Goal: Task Accomplishment & Management: Use online tool/utility

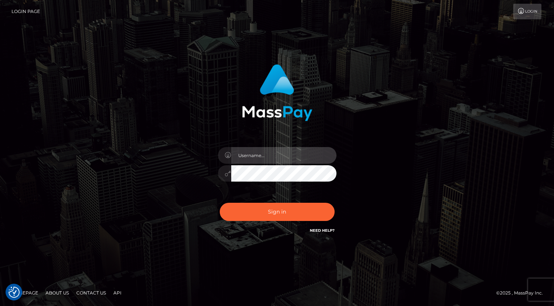
click at [166, 154] on input "text" at bounding box center [283, 155] width 105 height 17
type input "oli.fanvue"
click at [304, 156] on input "text" at bounding box center [283, 155] width 105 height 17
type input "oli.fanvue"
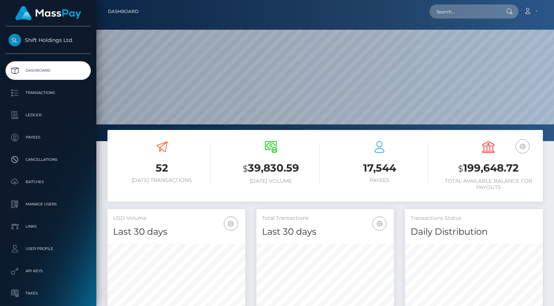
scroll to position [131, 138]
click at [456, 13] on input "text" at bounding box center [465, 11] width 70 height 14
paste input "miacourcelle19@gmail.com"
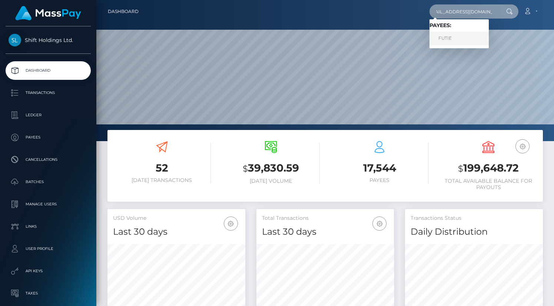
type input "miacourcelle19@gmail.com"
click at [462, 41] on link "FUTIE" at bounding box center [459, 39] width 59 height 14
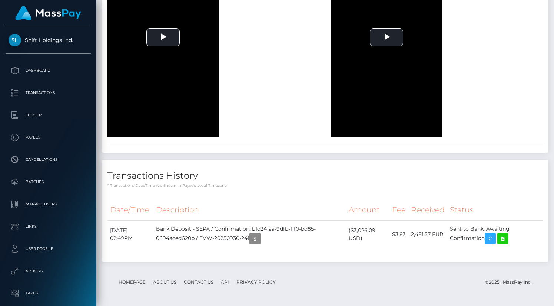
scroll to position [2283, 0]
click at [508, 237] on icon at bounding box center [503, 238] width 9 height 9
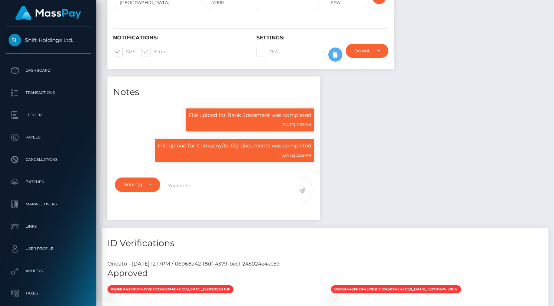
scroll to position [0, 0]
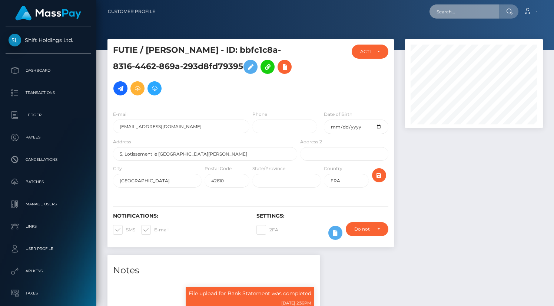
click at [459, 10] on input "text" at bounding box center [465, 11] width 70 height 14
paste input "linnysizzle@outlook.com"
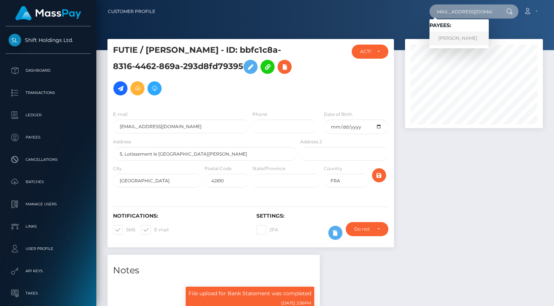
type input "linnysizzle@outlook.com"
click at [457, 38] on link "FRANCESCO COMITO" at bounding box center [459, 39] width 59 height 14
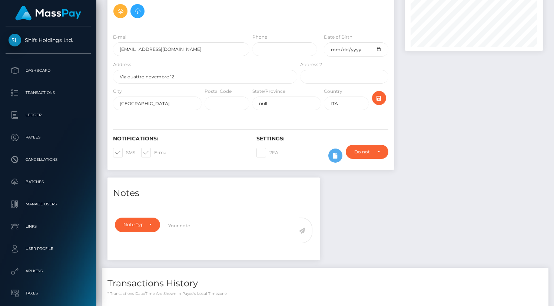
scroll to position [283, 0]
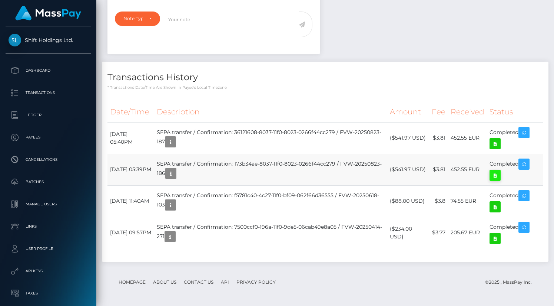
click at [497, 179] on icon at bounding box center [495, 175] width 9 height 9
click at [493, 144] on icon at bounding box center [495, 143] width 9 height 9
